Goal: Information Seeking & Learning: Find specific fact

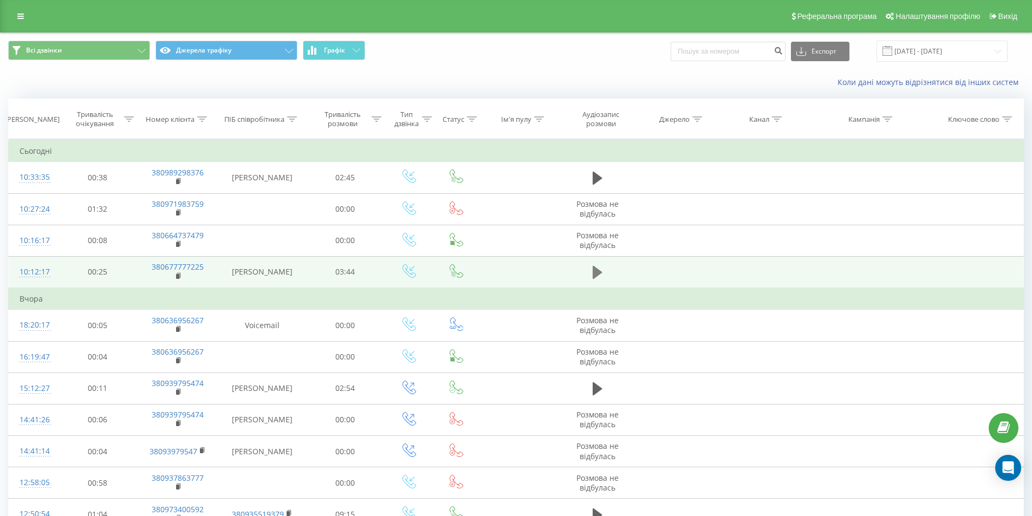
click at [597, 271] on icon at bounding box center [598, 272] width 10 height 13
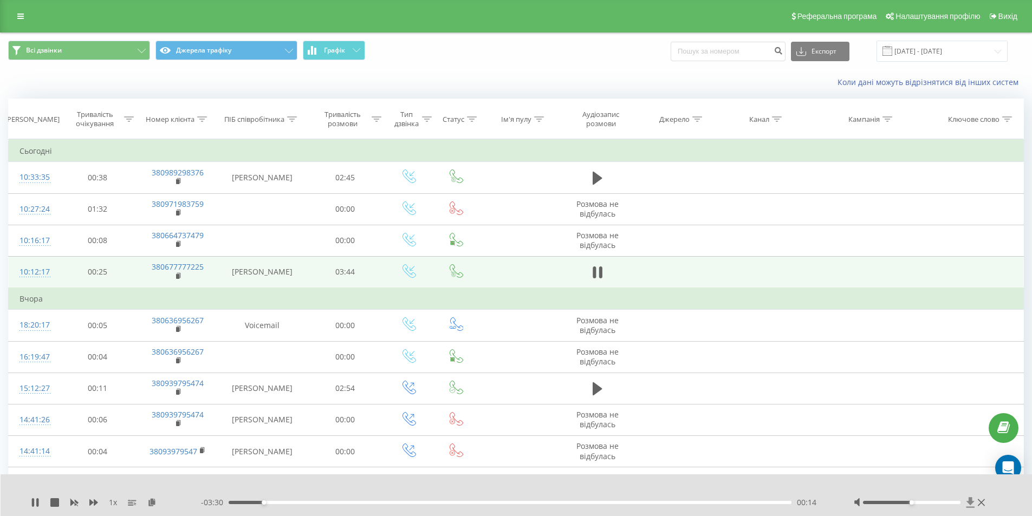
click at [972, 501] on icon at bounding box center [970, 502] width 9 height 11
click at [110, 503] on span "1 x" at bounding box center [113, 502] width 8 height 11
click at [114, 502] on span "1 x" at bounding box center [113, 502] width 8 height 11
click at [132, 503] on rect at bounding box center [130, 502] width 5 height 1
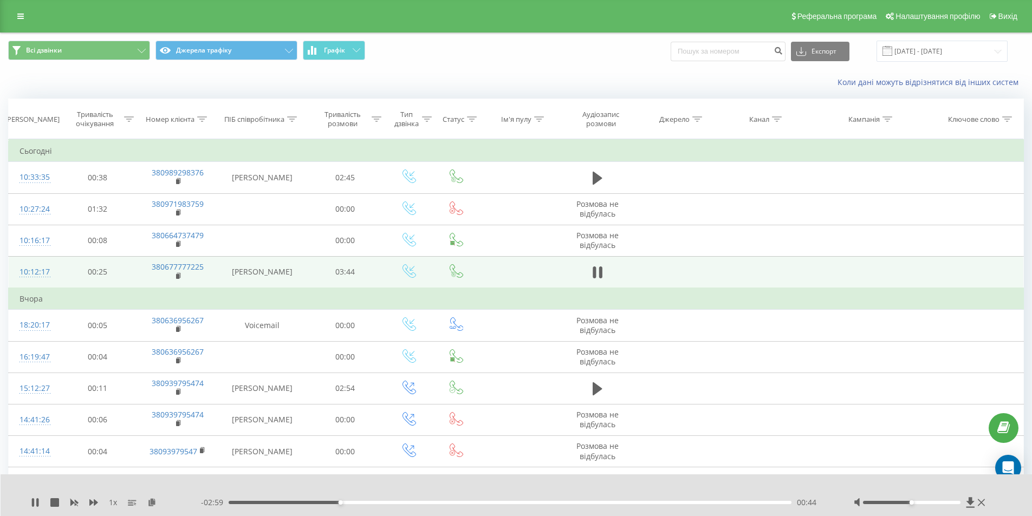
click at [112, 503] on span "1 x" at bounding box center [113, 502] width 8 height 11
drag, startPoint x: 109, startPoint y: 502, endPoint x: 115, endPoint y: 503, distance: 6.0
click at [115, 503] on span "1 x" at bounding box center [113, 502] width 8 height 11
click at [114, 503] on span "1 x" at bounding box center [113, 502] width 8 height 11
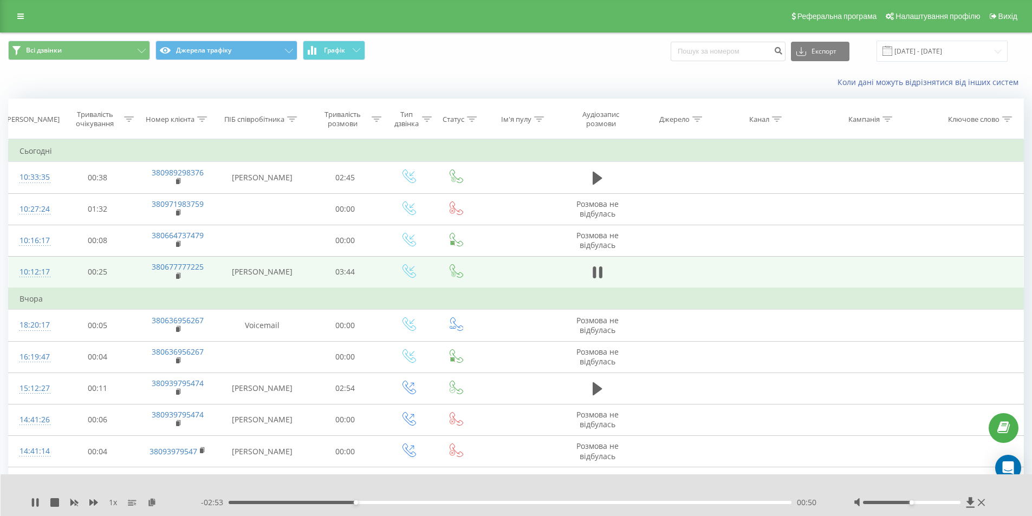
click at [114, 503] on span "1 x" at bounding box center [113, 502] width 8 height 11
click at [108, 504] on div "1 x" at bounding box center [116, 502] width 170 height 11
click at [94, 504] on icon at bounding box center [93, 502] width 9 height 9
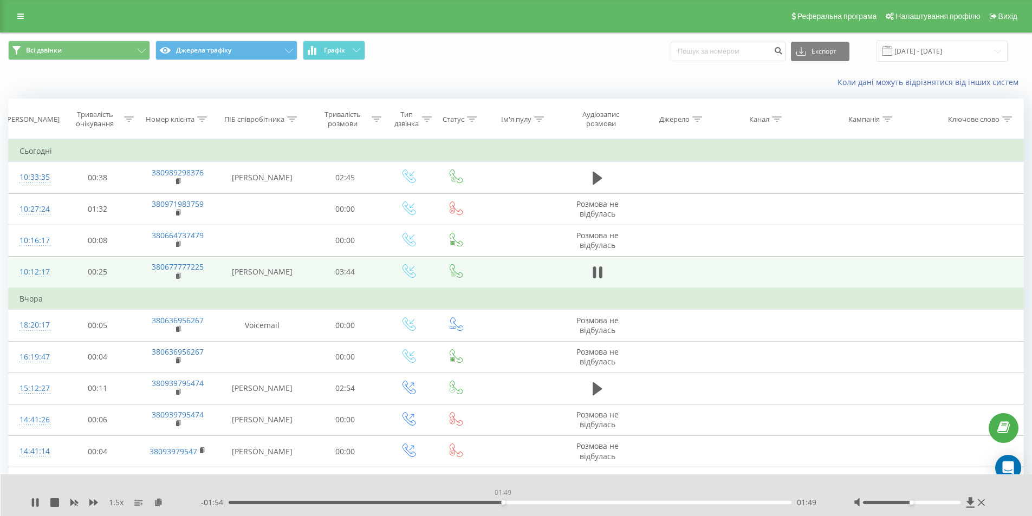
click at [503, 503] on div "01:49" at bounding box center [510, 502] width 563 height 3
click at [470, 502] on div "01:36" at bounding box center [510, 502] width 563 height 3
click at [611, 505] on div "- 01:25 02:18 02:18" at bounding box center [514, 502] width 626 height 11
click at [614, 503] on div "02:18" at bounding box center [510, 502] width 563 height 3
click at [664, 504] on div "02:41" at bounding box center [510, 502] width 563 height 3
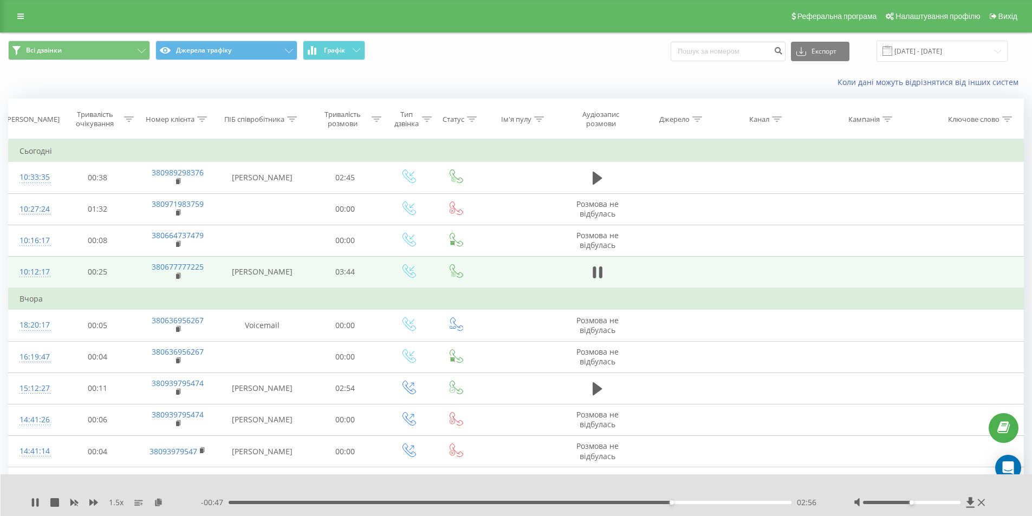
click at [707, 502] on div "02:56" at bounding box center [510, 502] width 563 height 3
click at [739, 504] on div "03:23" at bounding box center [510, 502] width 563 height 3
click at [765, 501] on div "- 00:19 03:24 03:24" at bounding box center [514, 502] width 626 height 11
click at [768, 503] on div "03:24" at bounding box center [510, 502] width 563 height 3
click at [781, 504] on div "- 00:08 03:35 03:35" at bounding box center [514, 502] width 626 height 11
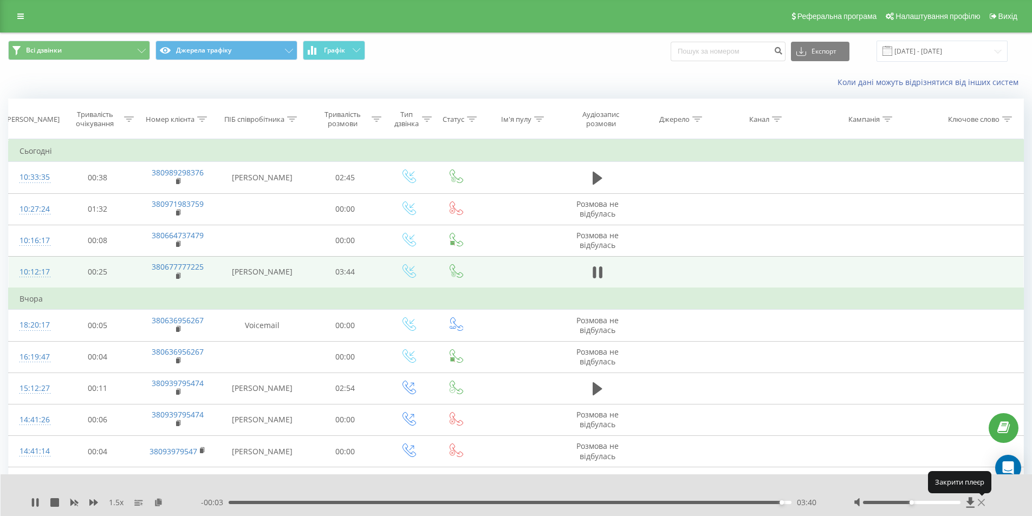
click at [984, 503] on icon at bounding box center [981, 502] width 7 height 9
